Goal: Navigation & Orientation: Find specific page/section

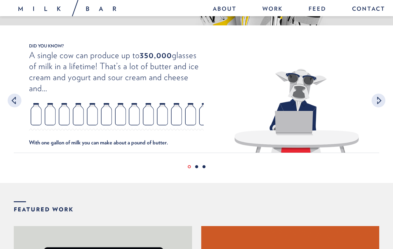
scroll to position [145, 0]
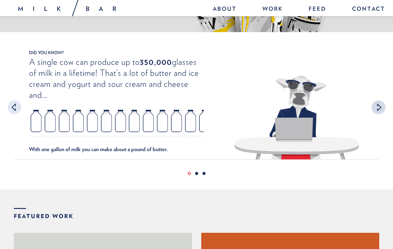
click at [376, 106] on div at bounding box center [379, 107] width 14 height 14
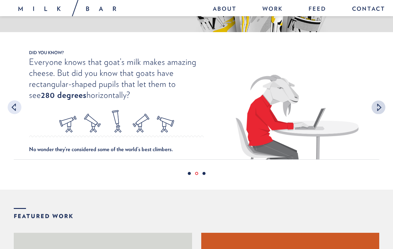
click at [376, 106] on div at bounding box center [379, 107] width 14 height 14
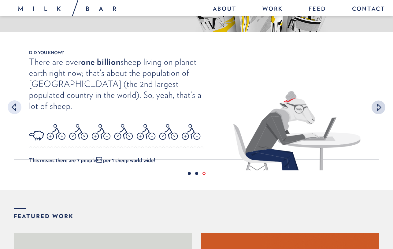
click at [376, 106] on div at bounding box center [379, 107] width 14 height 14
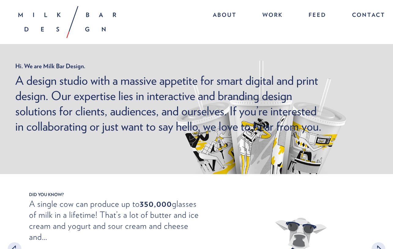
scroll to position [0, 0]
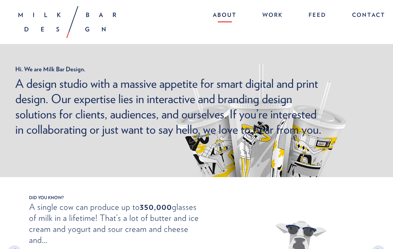
click at [228, 15] on link "About" at bounding box center [225, 15] width 36 height 13
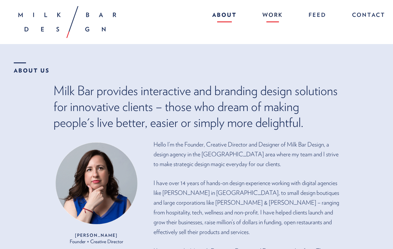
click at [272, 14] on link "Work" at bounding box center [273, 15] width 33 height 13
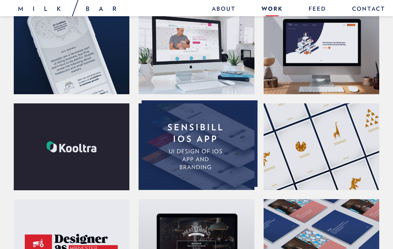
scroll to position [465, 0]
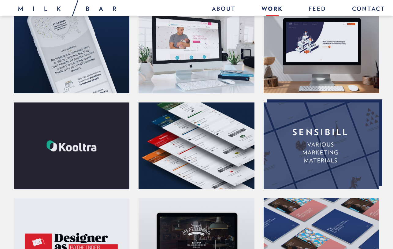
click at [276, 145] on link "Sensibill Various marketing materials" at bounding box center [321, 146] width 115 height 87
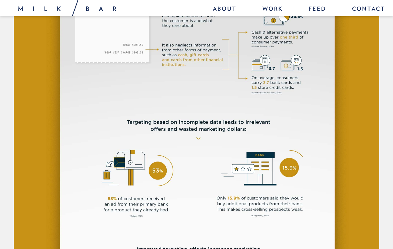
scroll to position [584, 0]
